Goal: Check status: Check status

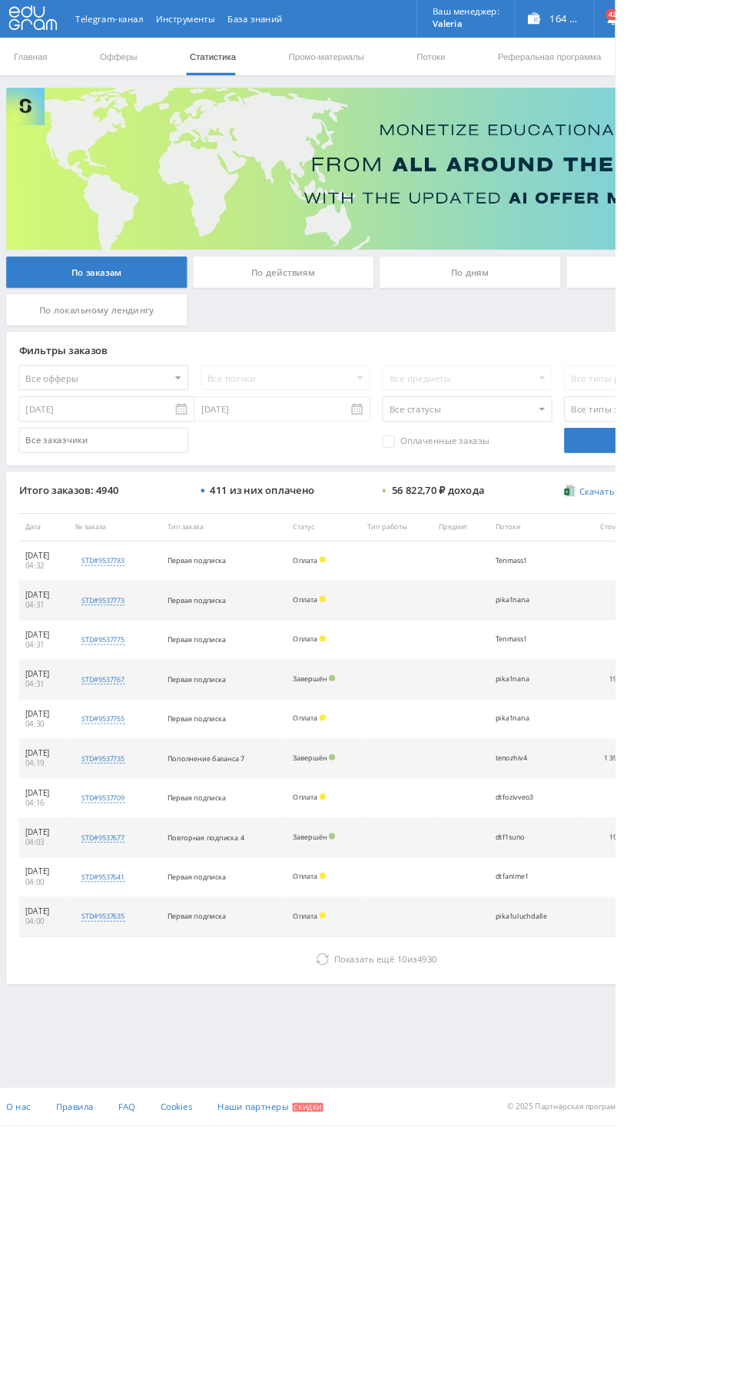
click at [532, 342] on div "По дням" at bounding box center [575, 333] width 221 height 38
click at [0, 0] on input "По дням" at bounding box center [0, 0] width 0 height 0
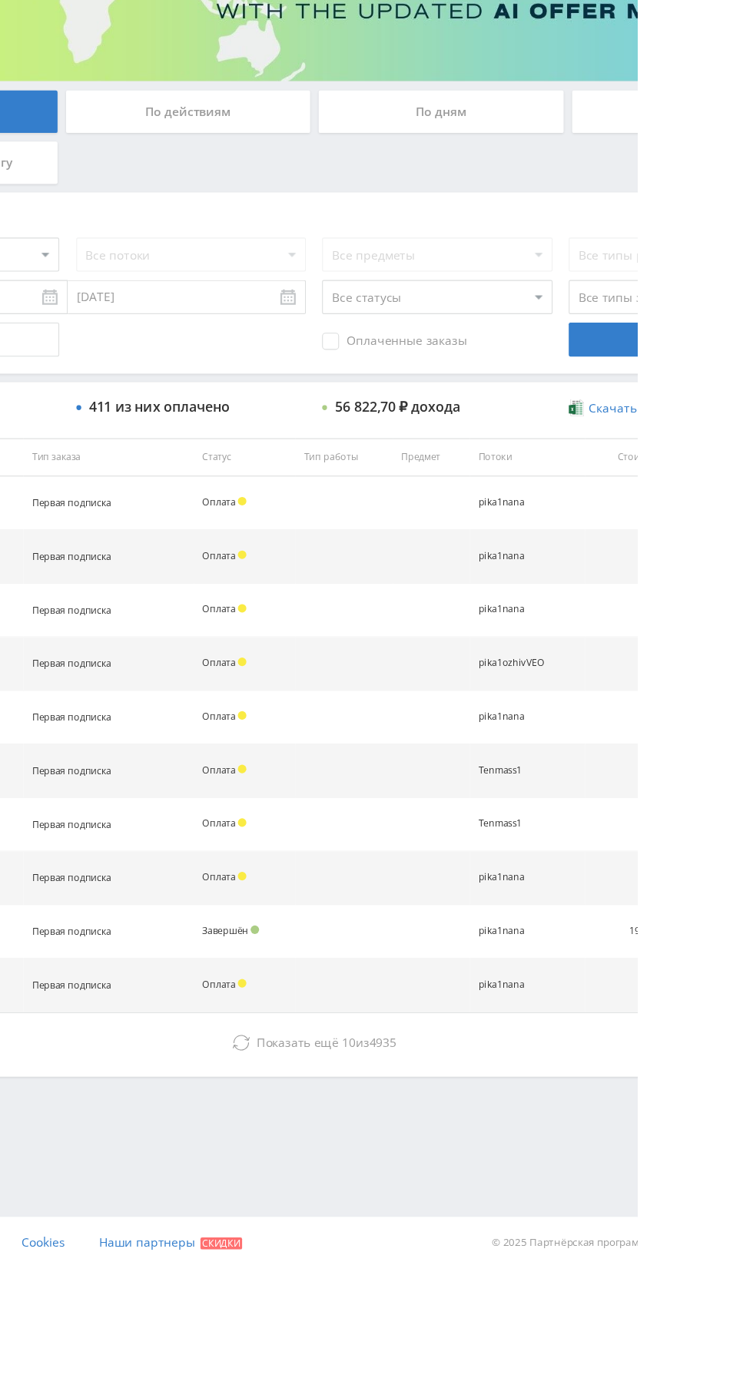
click at [444, 1177] on span "Показать ещё" at bounding box center [446, 1174] width 74 height 15
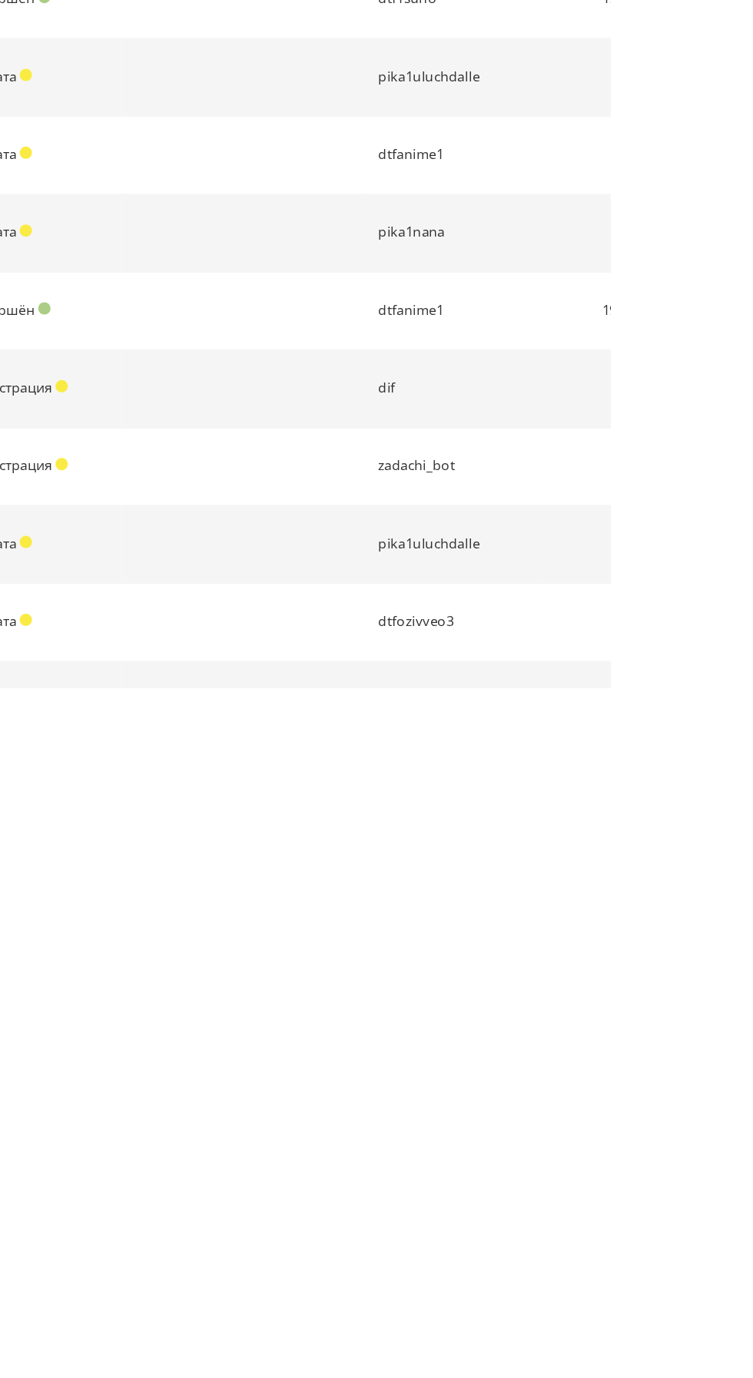
scroll to position [319, 0]
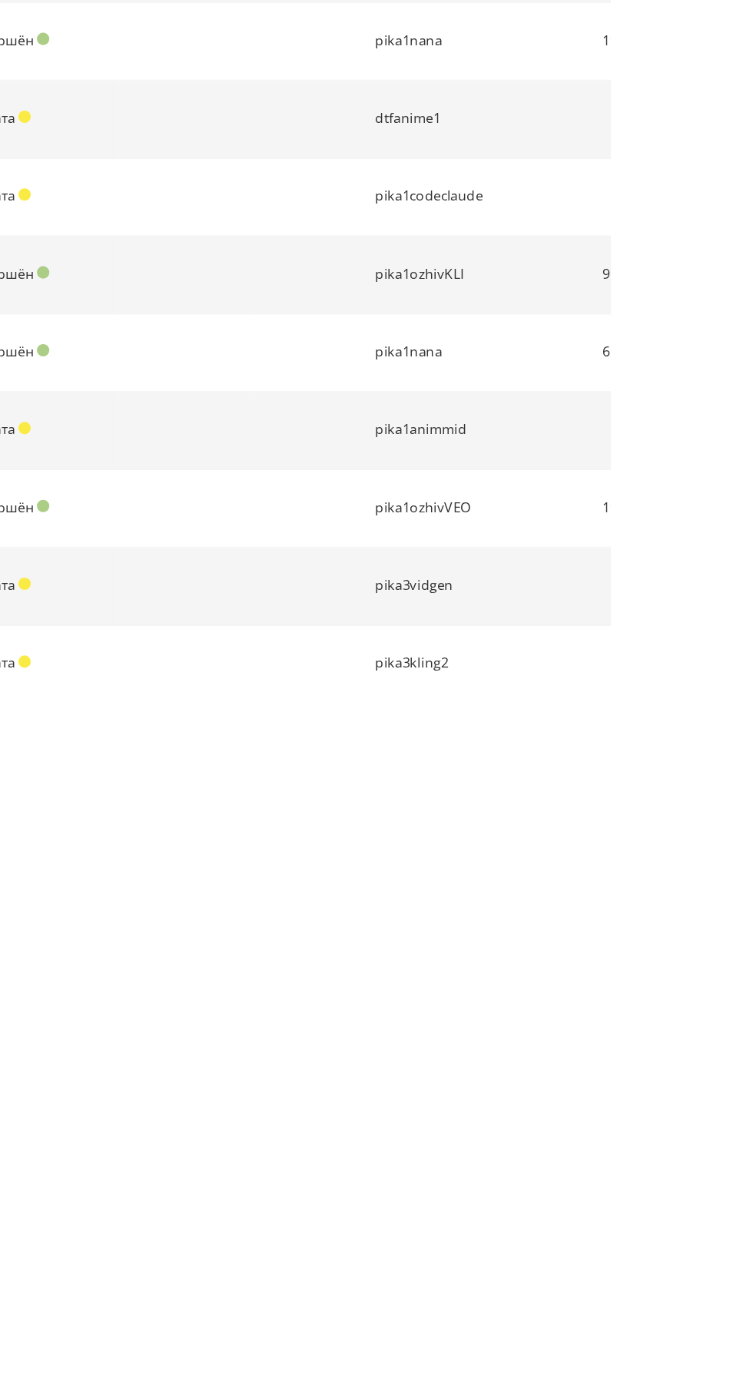
scroll to position [800, 0]
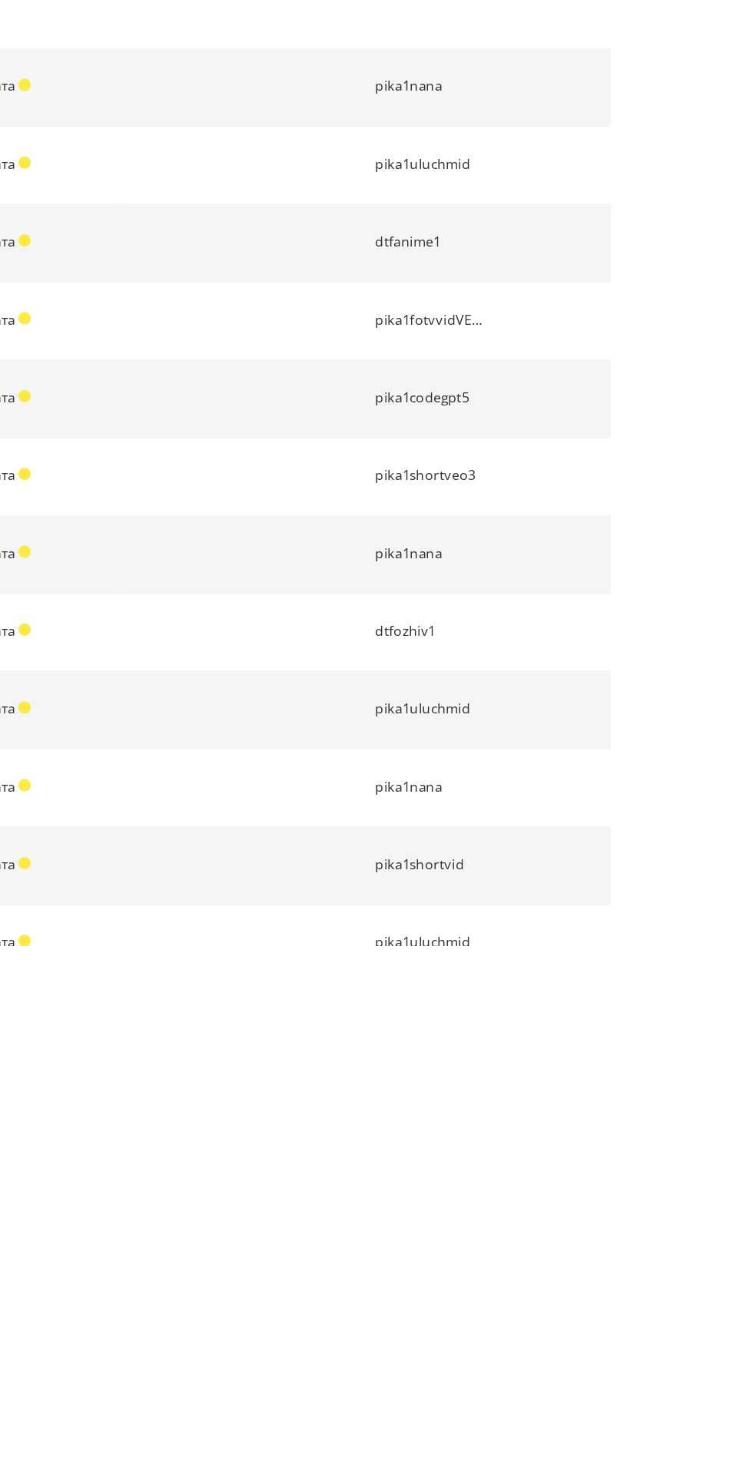
scroll to position [1413, 0]
